Goal: Information Seeking & Learning: Learn about a topic

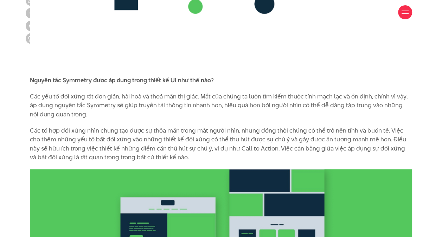
scroll to position [4270, 0]
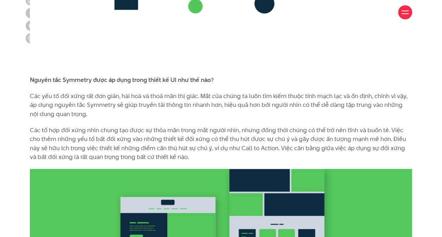
drag, startPoint x: 287, startPoint y: 127, endPoint x: 167, endPoint y: 148, distance: 121.8
copy p "giúp căn gióng các yếu tố và hướng đường mắt đi xuyên suốt thiết kế, tăng mức đ…"
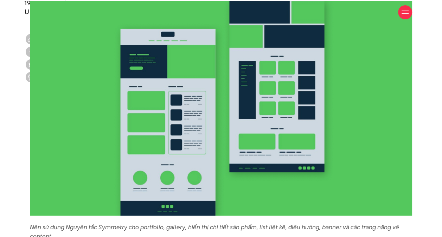
scroll to position [4485, 0]
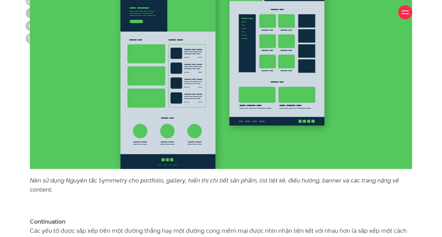
drag, startPoint x: 129, startPoint y: 103, endPoint x: 256, endPoint y: 127, distance: 129.4
copy div "Nguyên tắc Continuity được áp dụng trong thiết kế UI như thế nào? Những yếu tố …"
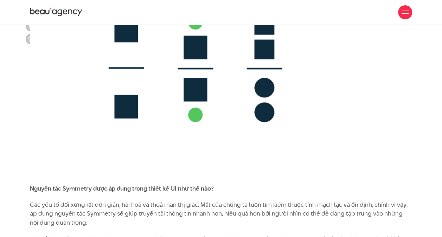
scroll to position [4162, 0]
drag, startPoint x: 130, startPoint y: 57, endPoint x: 176, endPoint y: 76, distance: 50.3
copy p "Các yếu tố được sắp xếp trên một đường thẳng hay một đường cong mềm mại được nh…"
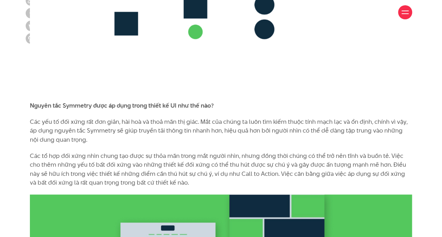
scroll to position [4245, 0]
drag, startPoint x: 129, startPoint y: 143, endPoint x: 202, endPoint y: 153, distance: 73.4
copy p "Những yếu tố thiết kế được đặt trên một đường liền mạch thường được xem như một…"
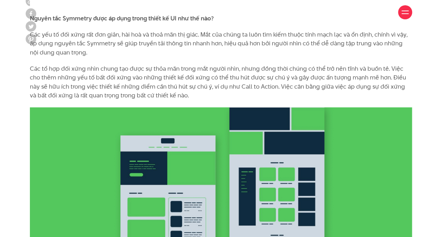
scroll to position [4332, 0]
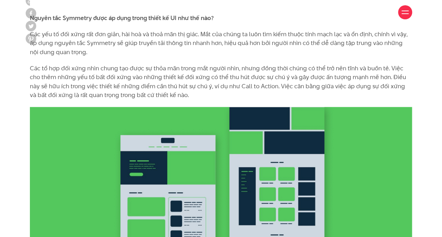
drag, startPoint x: 213, startPoint y: 103, endPoint x: 221, endPoint y: 108, distance: 8.7
drag, startPoint x: 221, startPoint y: 108, endPoint x: 212, endPoint y: 102, distance: 10.9
drag, startPoint x: 212, startPoint y: 102, endPoint x: 234, endPoint y: 121, distance: 29.4
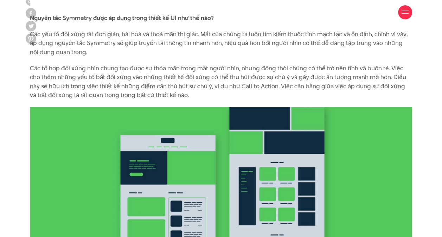
copy div "Sự gián đoạn của tính liên tục có thể báo hiệu sự kết thúc của một phần và hướn…"
